Goal: Transaction & Acquisition: Purchase product/service

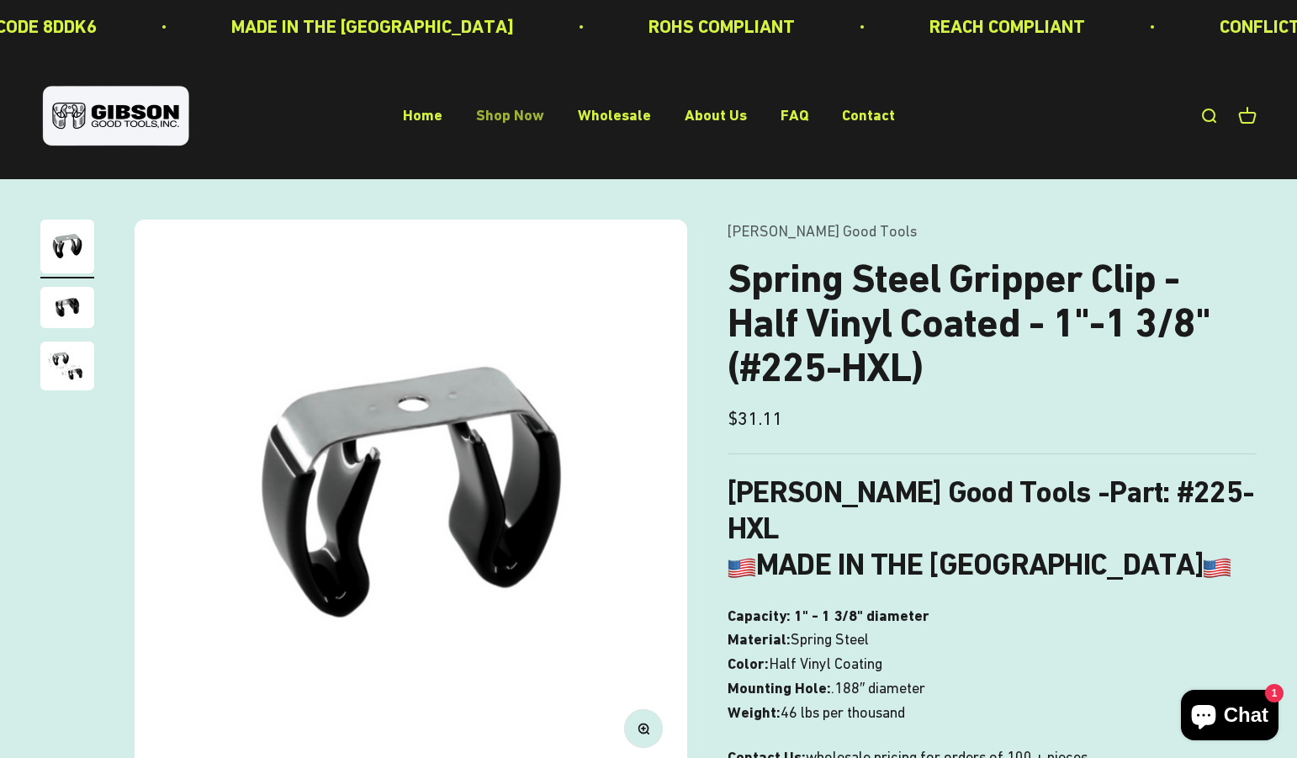
click at [527, 119] on link "Shop Now" at bounding box center [510, 116] width 68 height 18
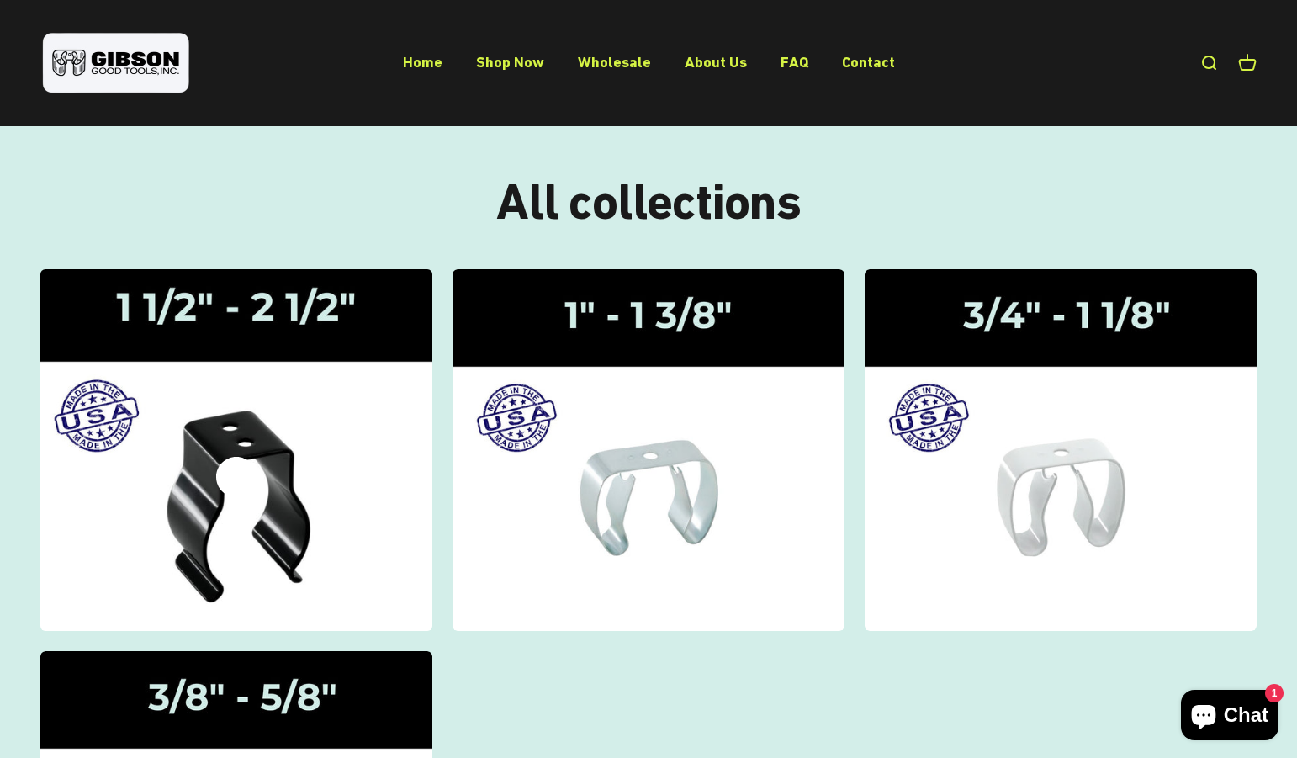
scroll to position [172, 0]
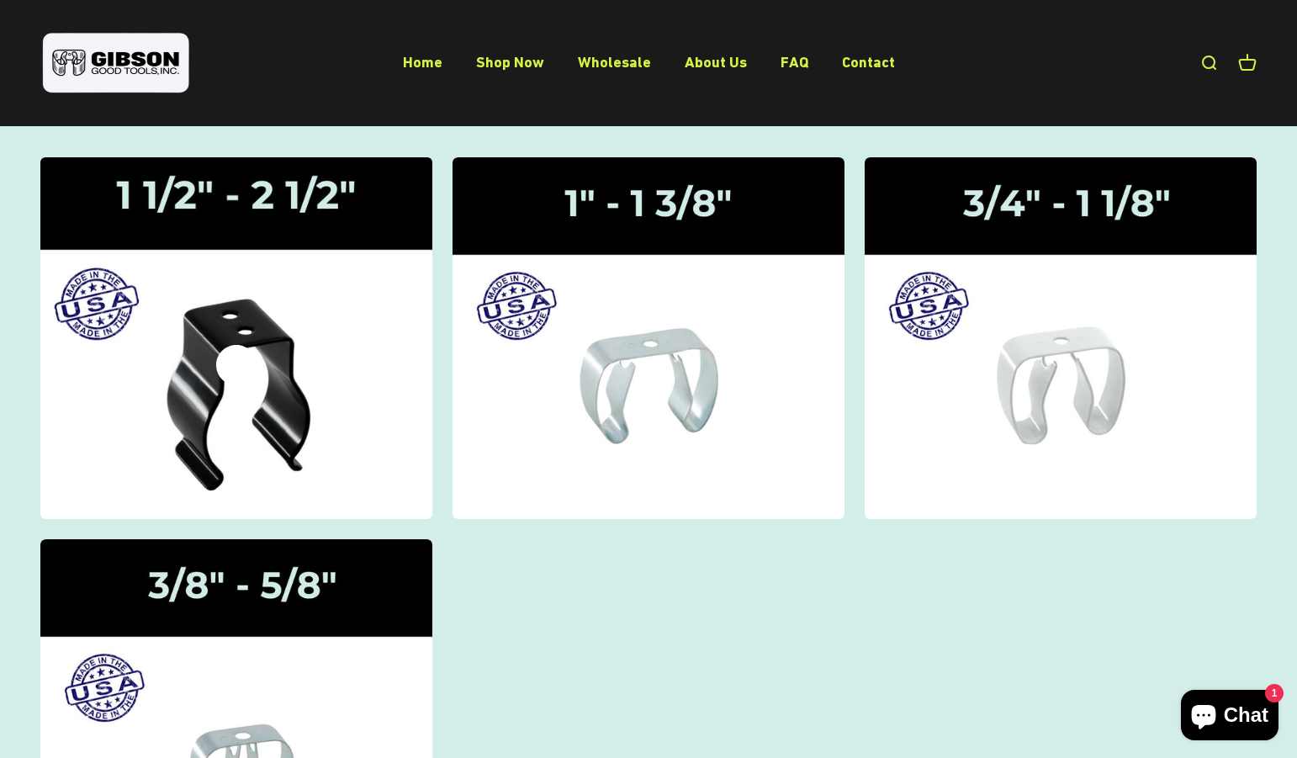
click at [275, 372] on img at bounding box center [237, 338] width 416 height 384
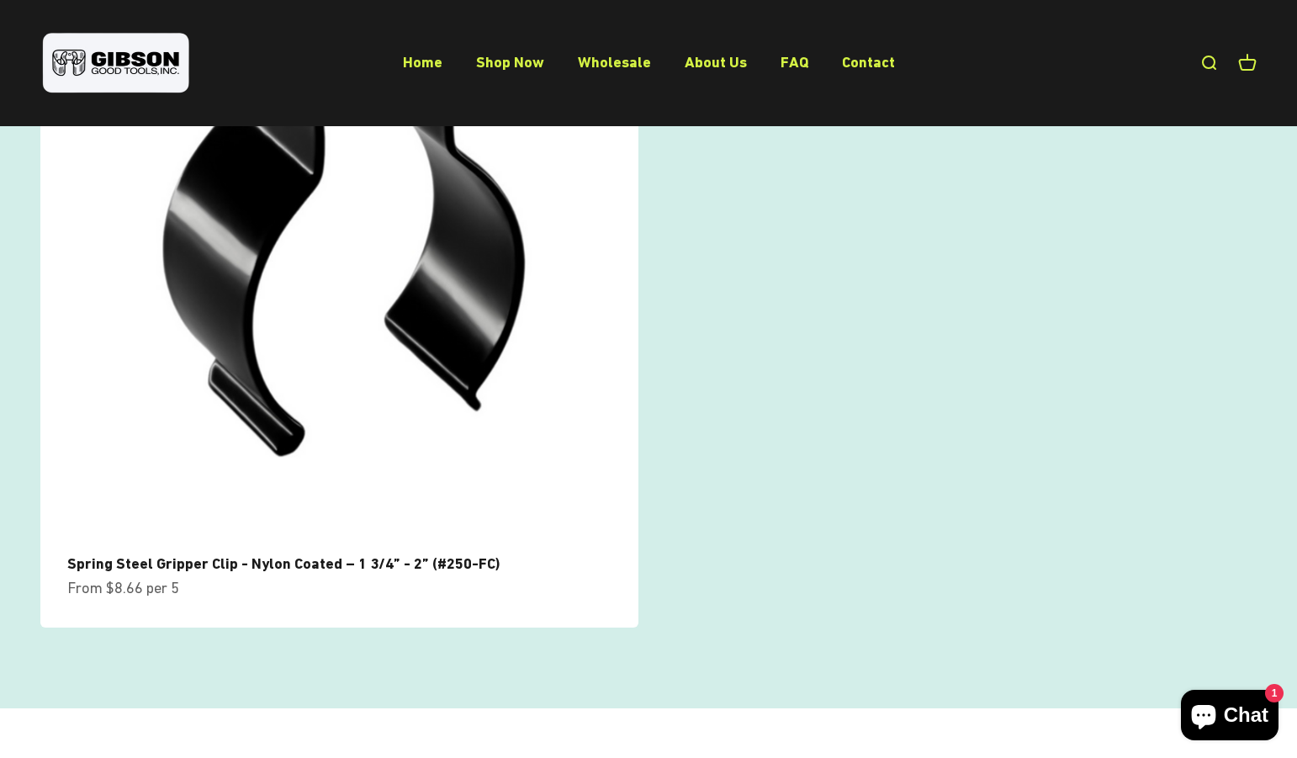
scroll to position [1030, 0]
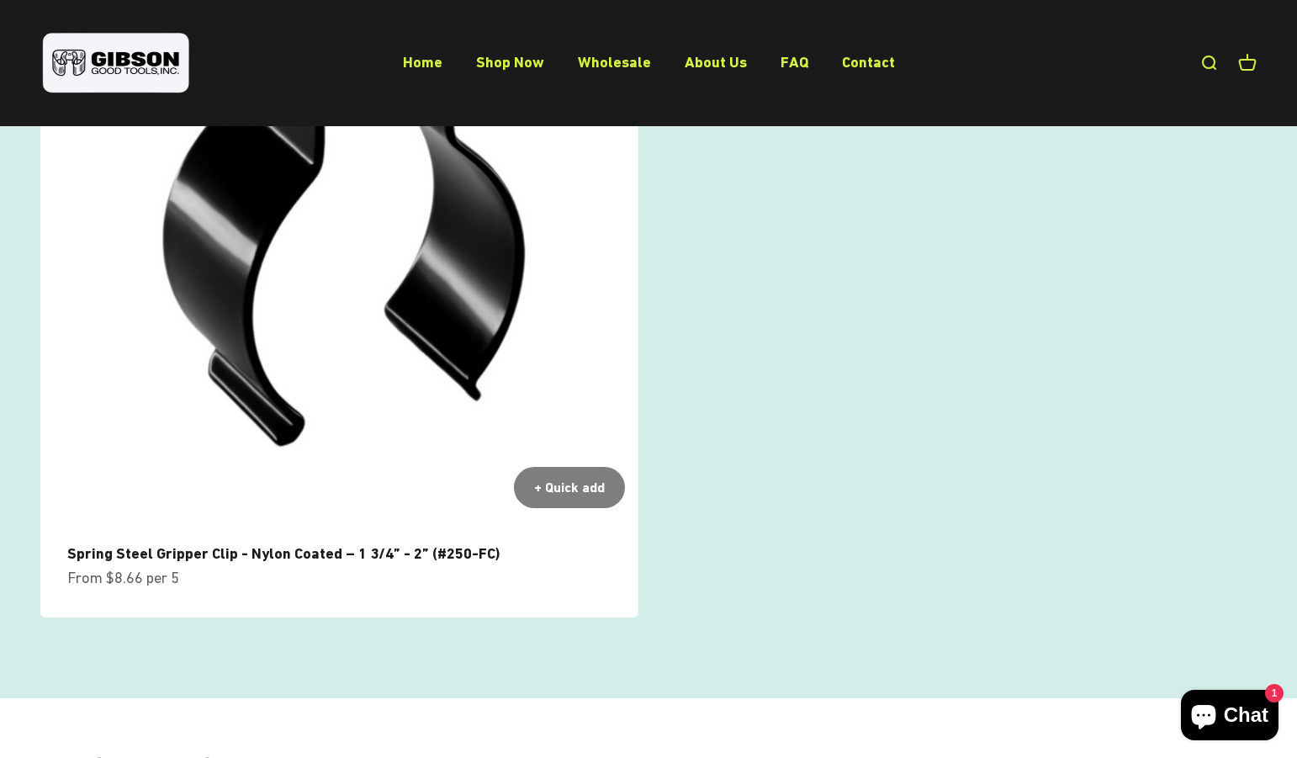
click at [312, 551] on link "Spring Steel Gripper Clip - Nylon Coated – 1 3/4” - 2” (#250-FC)" at bounding box center [283, 553] width 432 height 18
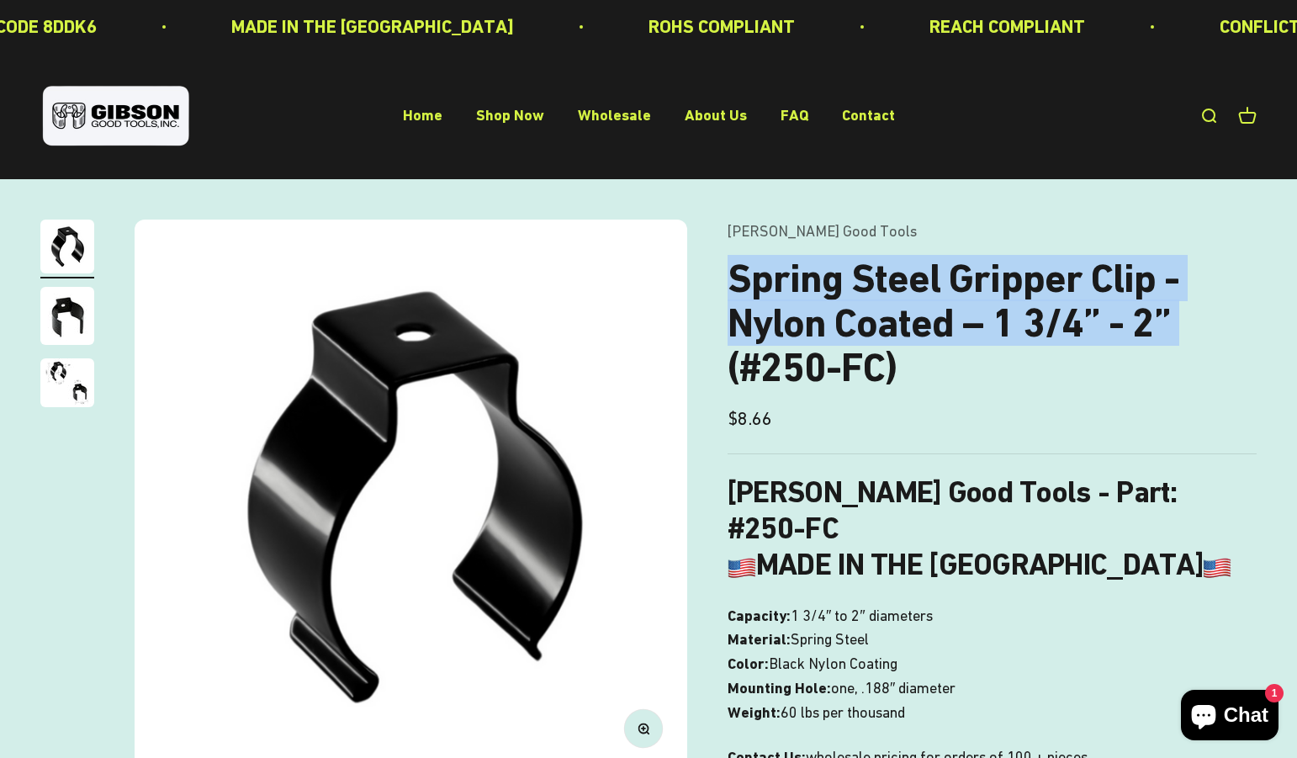
drag, startPoint x: 730, startPoint y: 278, endPoint x: 1202, endPoint y: 337, distance: 474.9
click at [1202, 337] on h1 "Spring Steel Gripper Clip - Nylon Coated – 1 3/4” - 2” (#250-FC)" at bounding box center [992, 323] width 529 height 133
copy h1 "Spring Steel Gripper Clip - Nylon Coated – 1 3/4” - 2”"
click at [1068, 318] on h1 "Spring Steel Gripper Clip - Nylon Coated – 1 3/4” - 2” (#250-FC)" at bounding box center [992, 323] width 529 height 133
